Goal: Task Accomplishment & Management: Use online tool/utility

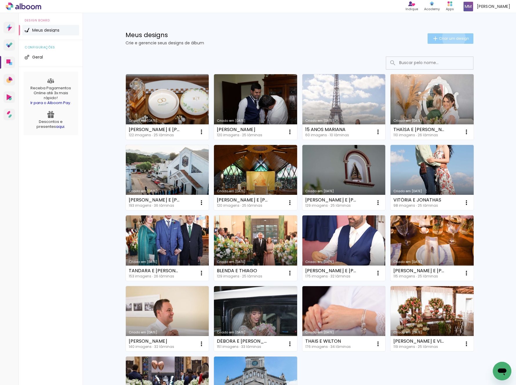
click at [452, 37] on span "Criar um design" at bounding box center [454, 39] width 30 height 4
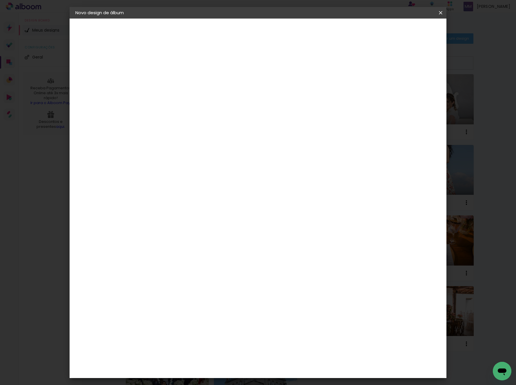
click at [170, 77] on input at bounding box center [170, 77] width 0 height 9
type input "[PERSON_NAME] E [PERSON_NAME]"
type paper-input "[PERSON_NAME] E [PERSON_NAME]"
click at [0, 0] on slot "Avançar" at bounding box center [0, 0] width 0 height 0
click at [0, 0] on slot "Tamanho Livre" at bounding box center [0, 0] width 0 height 0
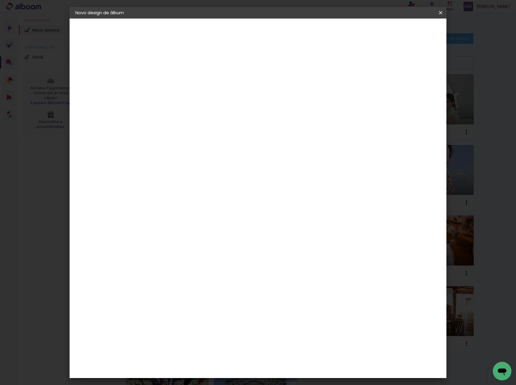
click at [0, 0] on slot "Avançar" at bounding box center [0, 0] width 0 height 0
click at [299, 245] on input "60" at bounding box center [292, 244] width 15 height 9
type input "61"
type paper-input "61"
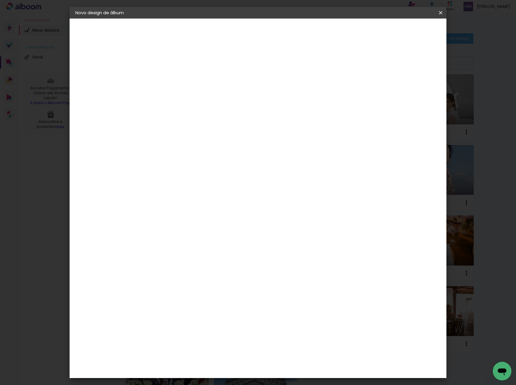
click at [409, 30] on span "Iniciar design" at bounding box center [395, 31] width 26 height 4
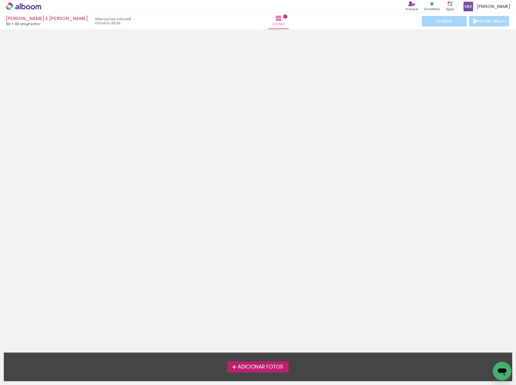
click at [255, 367] on span "Adicionar Fotos" at bounding box center [261, 366] width 46 height 5
click at [0, 0] on input "file" at bounding box center [0, 0] width 0 height 0
